Goal: Navigation & Orientation: Understand site structure

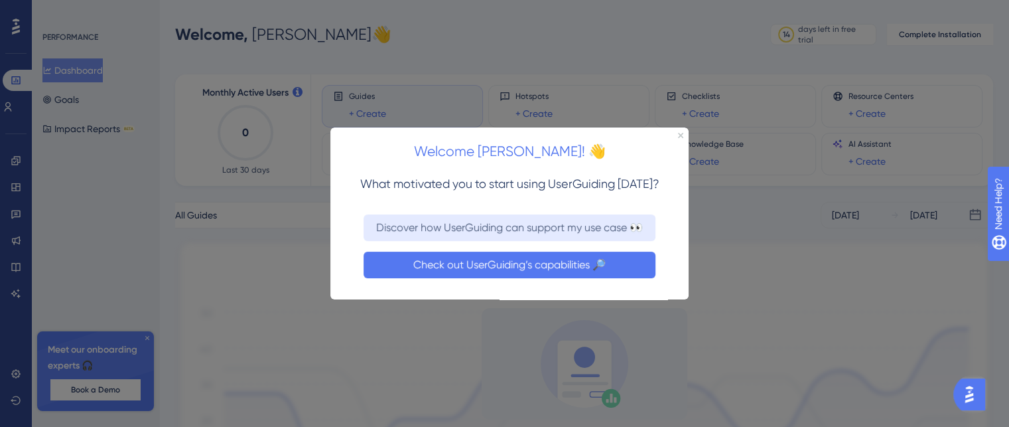
click at [511, 263] on button "Check out UserGuiding’s capabilities 🔎" at bounding box center [510, 264] width 292 height 27
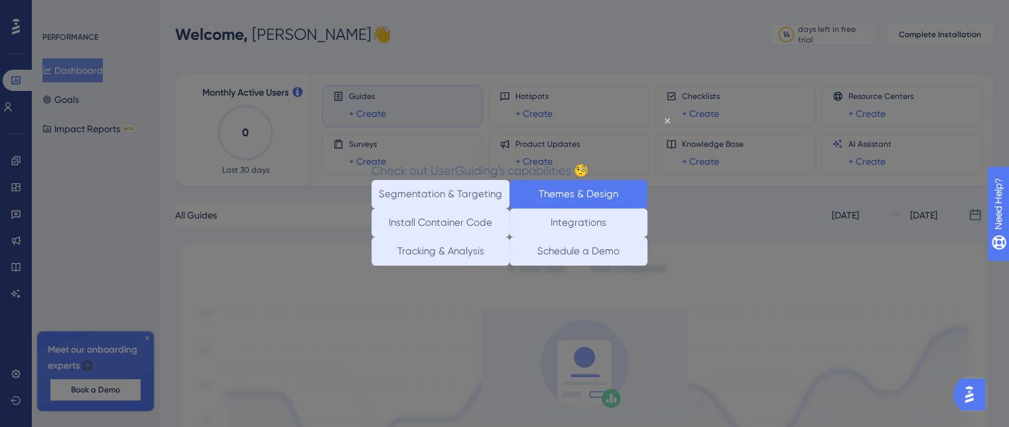
click at [584, 193] on button "Themes & Design" at bounding box center [579, 194] width 138 height 29
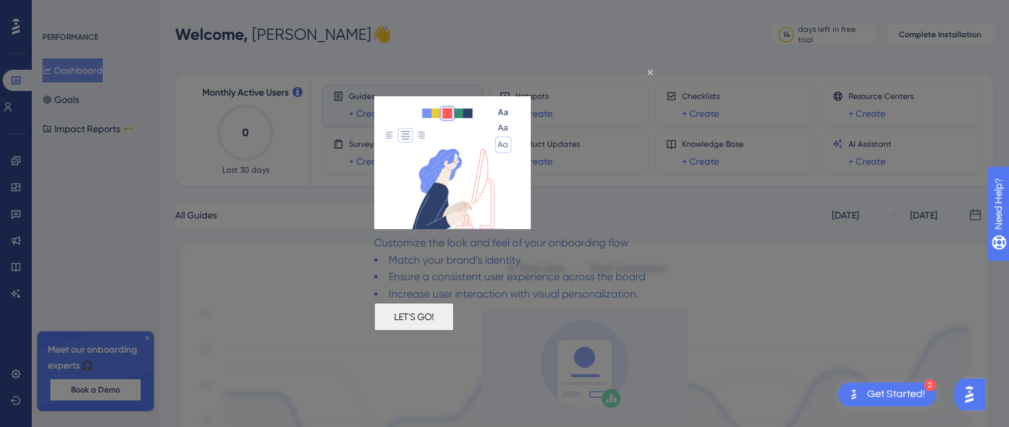
click at [454, 330] on button "LET'S GO!" at bounding box center [414, 316] width 80 height 28
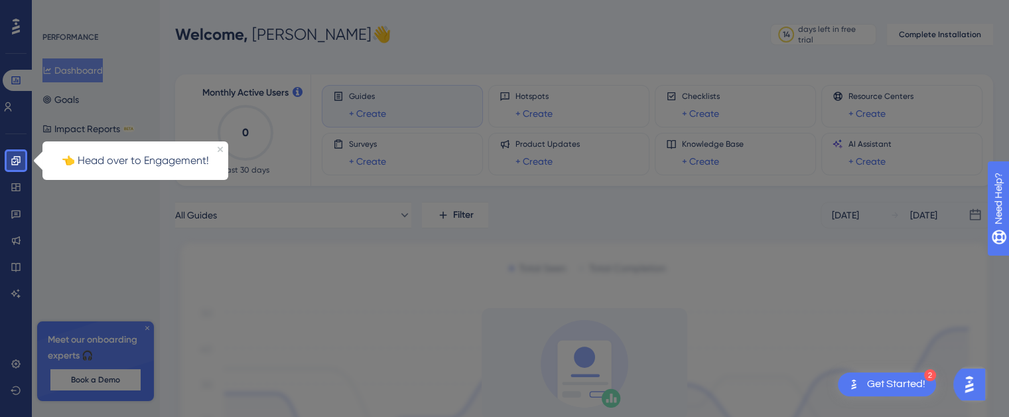
click at [172, 169] on p "👈 Head over to Engagement!" at bounding box center [135, 160] width 170 height 17
click at [12, 160] on icon at bounding box center [15, 160] width 9 height 9
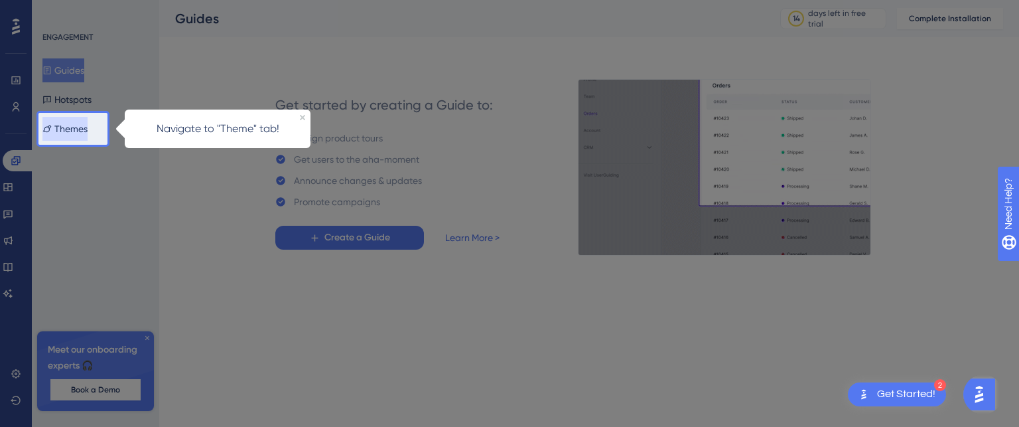
click at [69, 131] on button "Themes" at bounding box center [64, 129] width 45 height 24
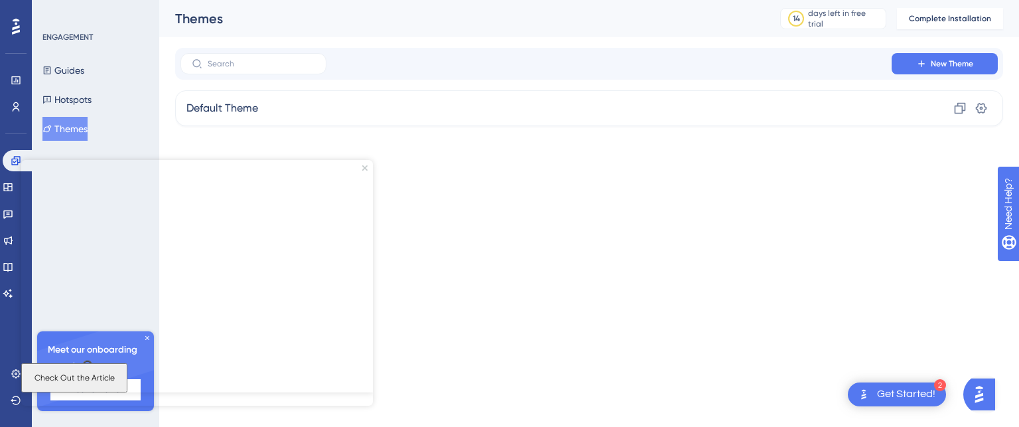
click at [557, 0] on html "2 Get Started! Performance Users Engagement Widgets Feedback Product Updates Kn…" at bounding box center [509, 0] width 1019 height 0
